Goal: Task Accomplishment & Management: Use online tool/utility

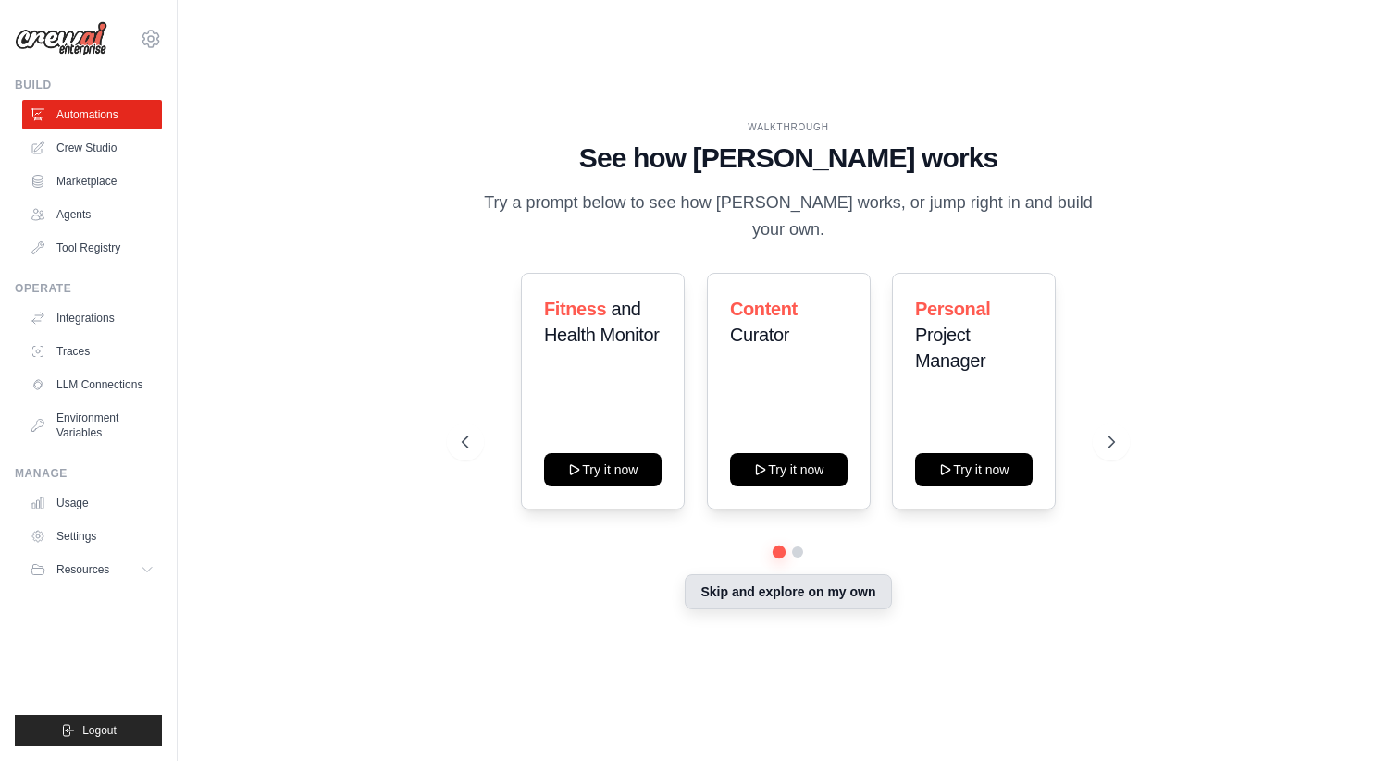
click at [760, 584] on button "Skip and explore on my own" at bounding box center [787, 591] width 206 height 35
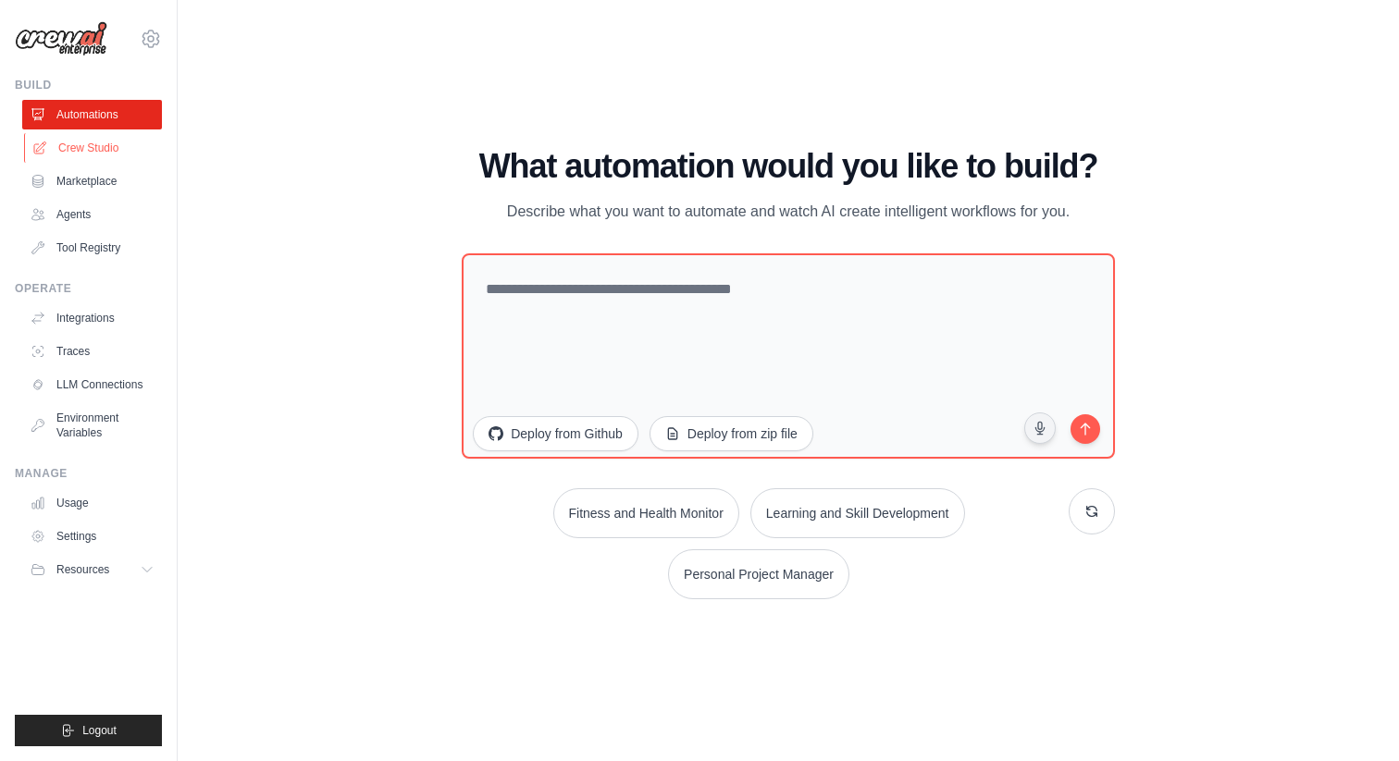
click at [72, 154] on link "Crew Studio" at bounding box center [94, 148] width 140 height 30
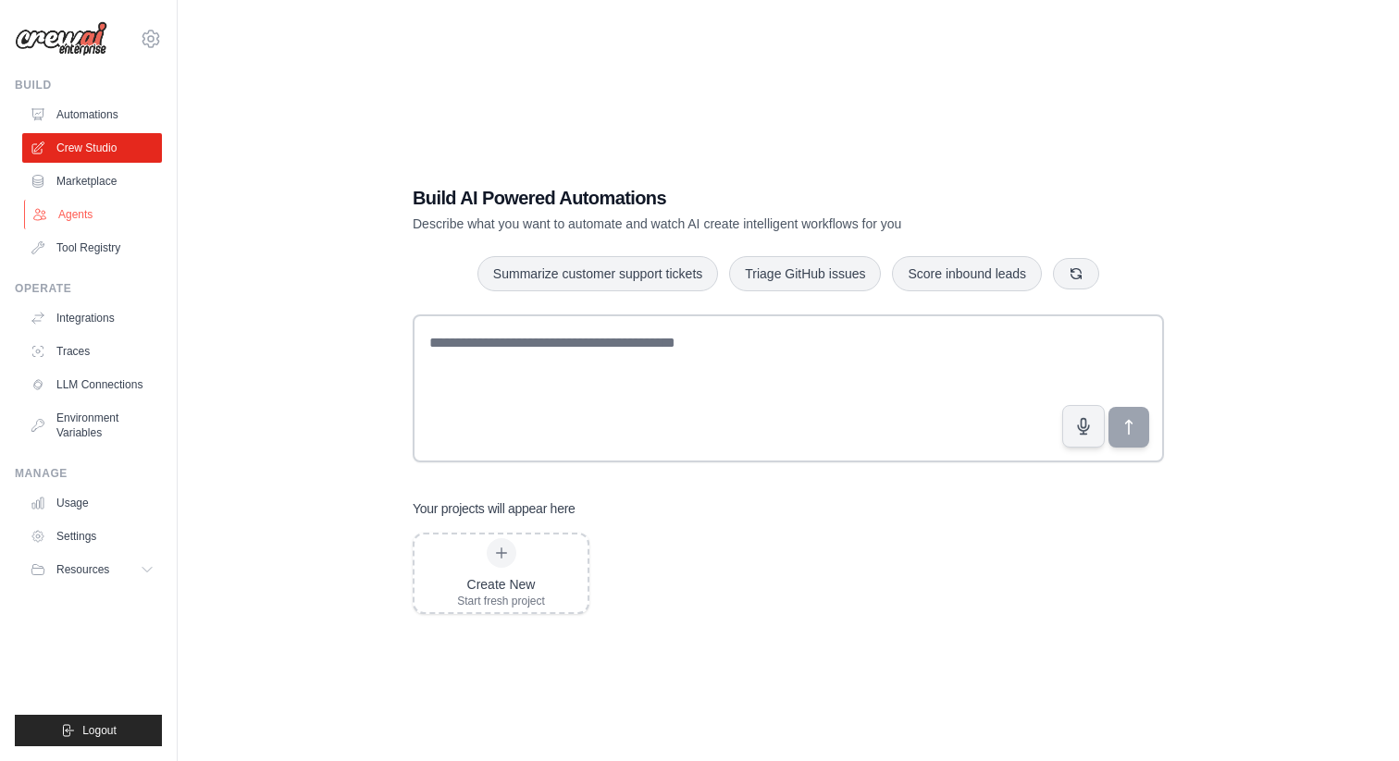
click at [72, 221] on link "Agents" at bounding box center [94, 215] width 140 height 30
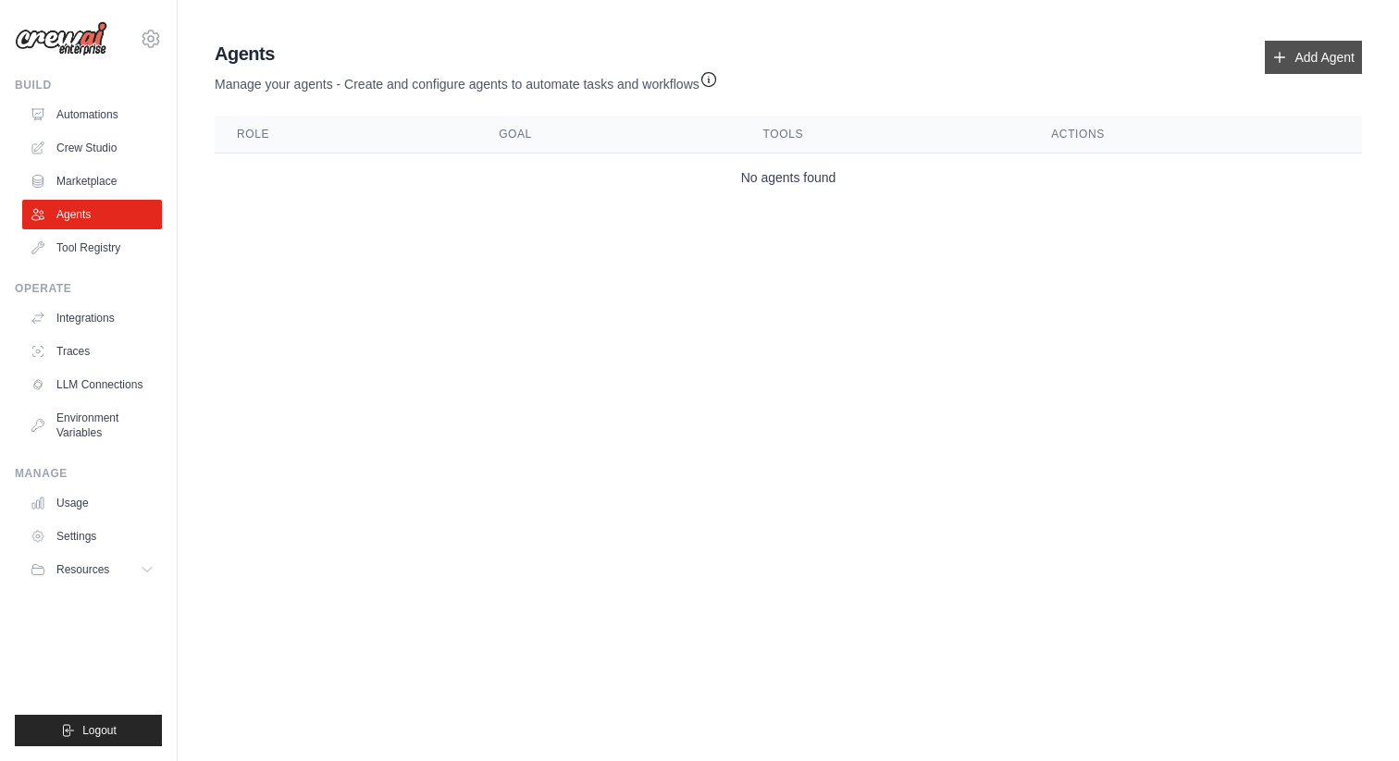
click at [1329, 65] on link "Add Agent" at bounding box center [1312, 57] width 97 height 33
click at [1299, 57] on link "Add Agent" at bounding box center [1312, 57] width 97 height 33
